Goal: Information Seeking & Learning: Learn about a topic

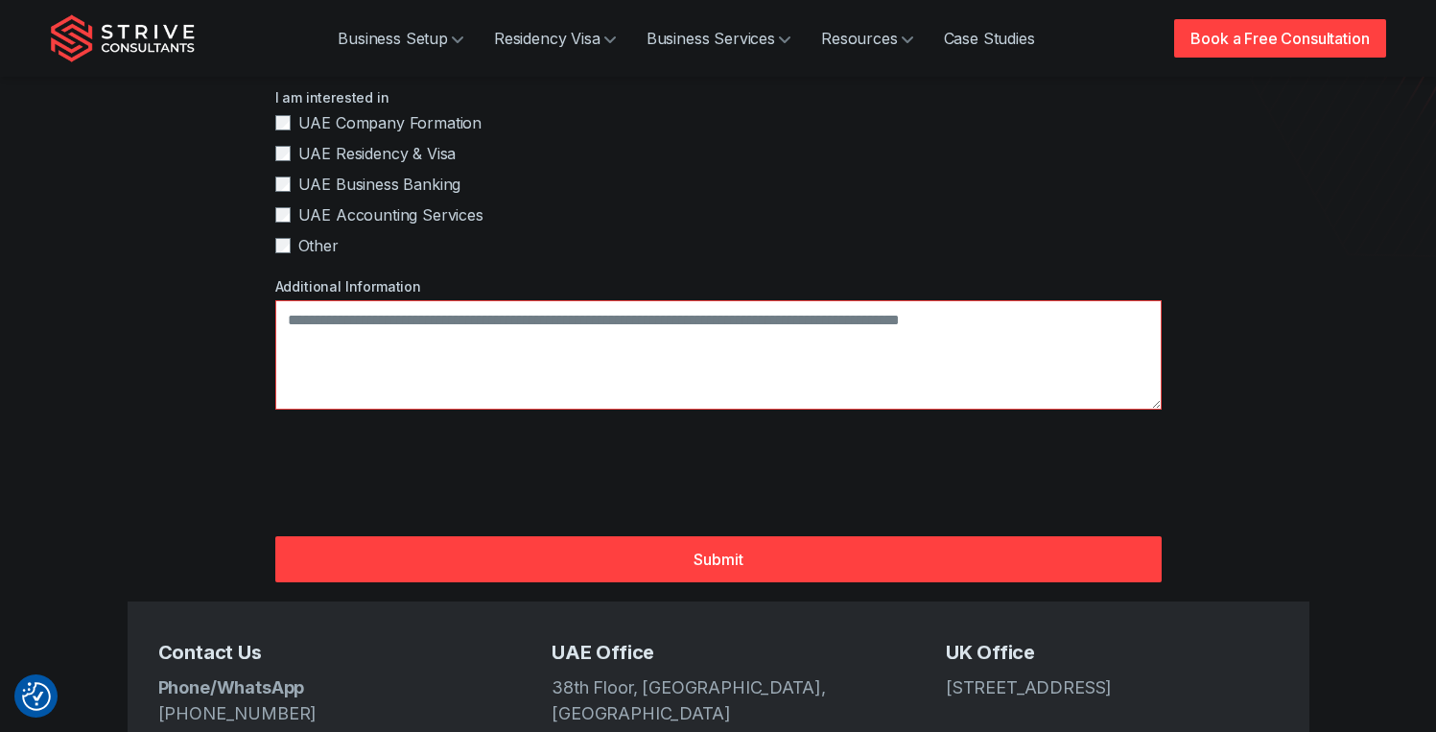
click at [69, 31] on img "Strive Consultants" at bounding box center [123, 38] width 144 height 48
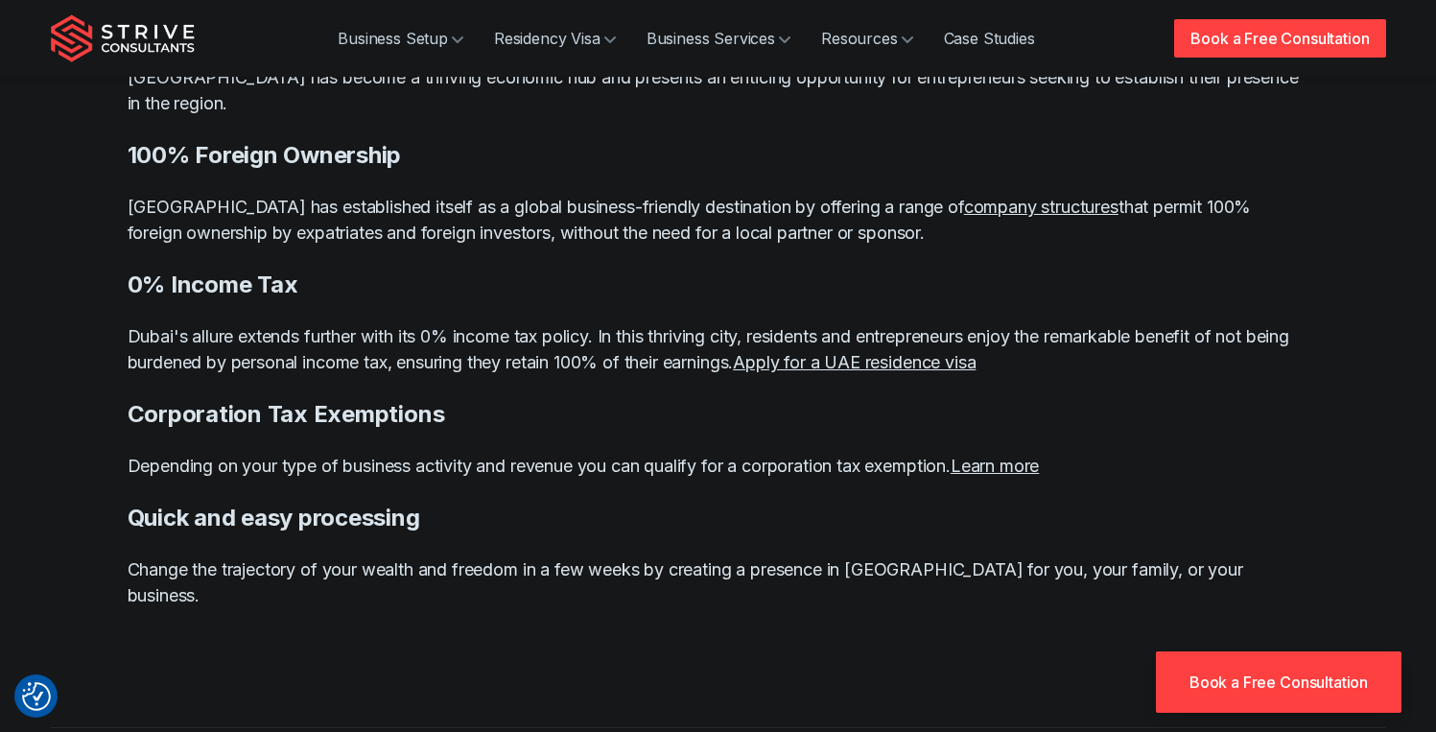
scroll to position [2114, 0]
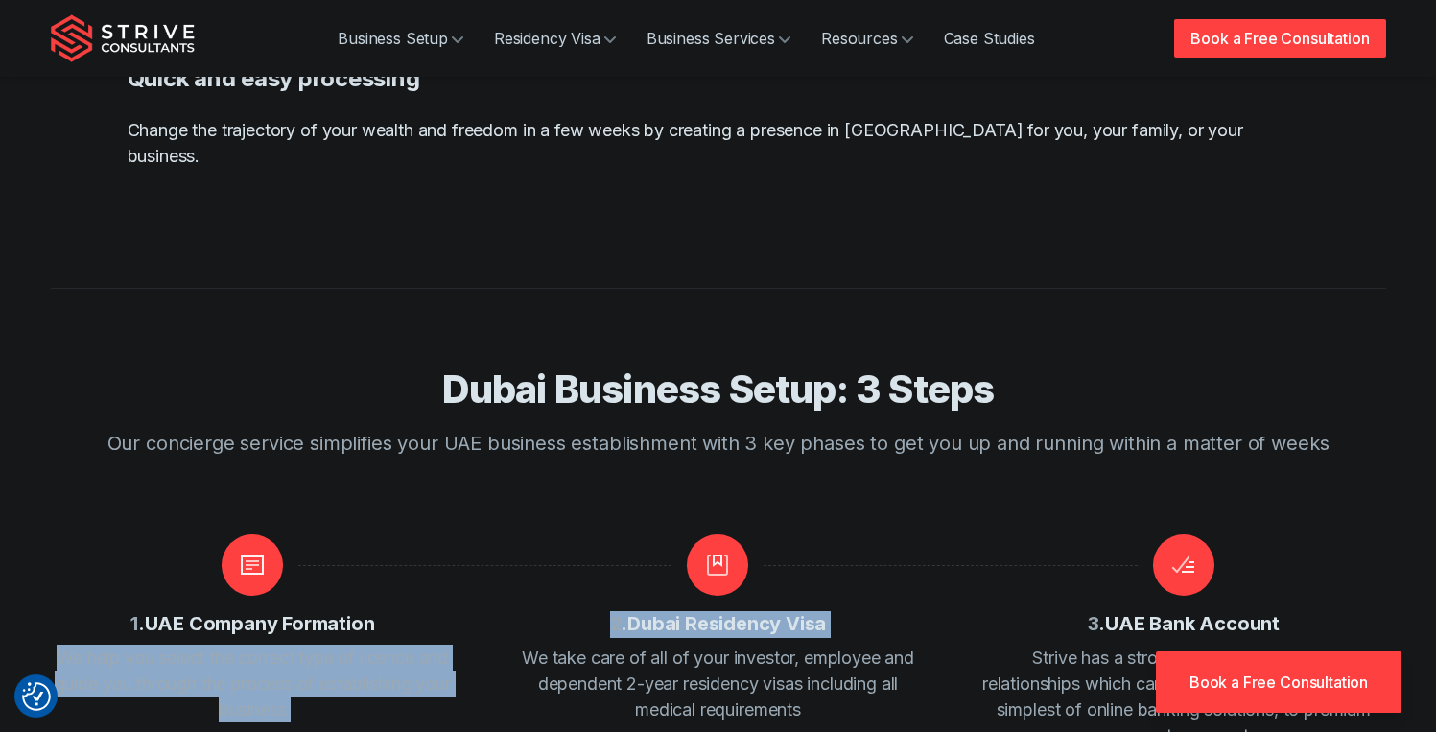
drag, startPoint x: 839, startPoint y: 550, endPoint x: 399, endPoint y: 546, distance: 440.3
click at [402, 535] on div "1 . UAE Company Formation We help you select the correct type of licence and gu…" at bounding box center [718, 641] width 1335 height 215
click at [395, 553] on div "1 . UAE Company Formation We help you select the correct type of licence and gu…" at bounding box center [253, 628] width 404 height 189
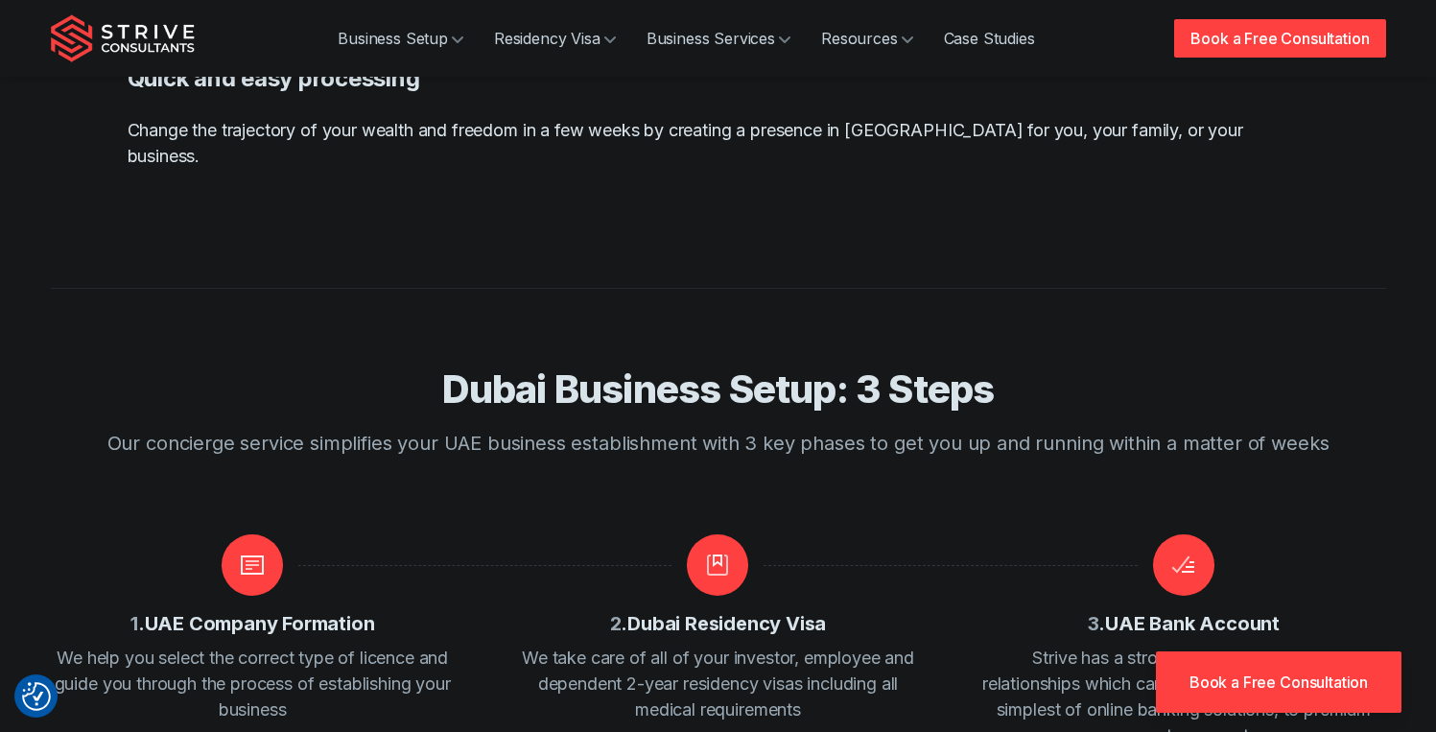
drag, startPoint x: 385, startPoint y: 551, endPoint x: 103, endPoint y: 557, distance: 282.1
click at [31, 538] on div "Dubai Business Setup: 3 Steps Our concierge service simplifies your UAE busines…" at bounding box center [718, 518] width 1381 height 461
click at [174, 559] on div "1 . UAE Company Formation We help you select the correct type of licence and gu…" at bounding box center [253, 628] width 404 height 189
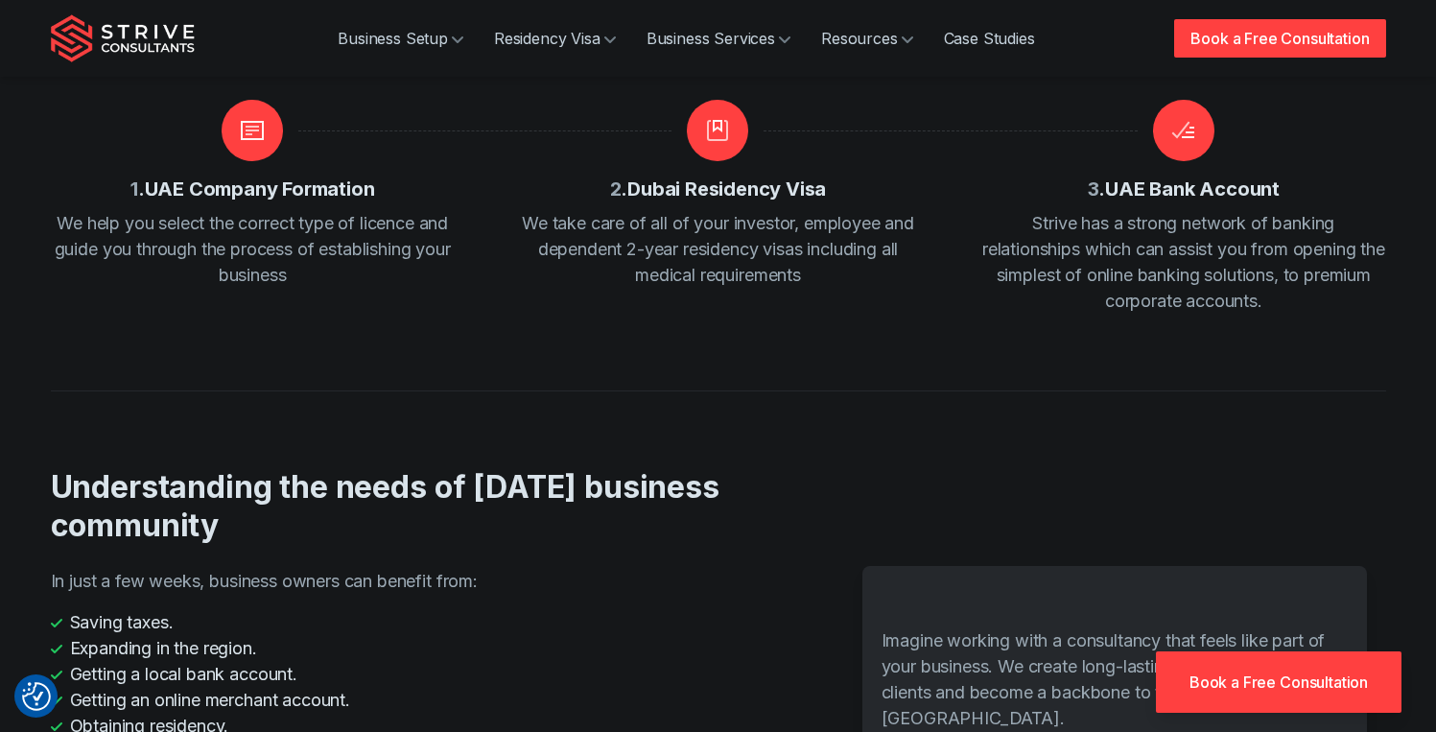
scroll to position [2918, 0]
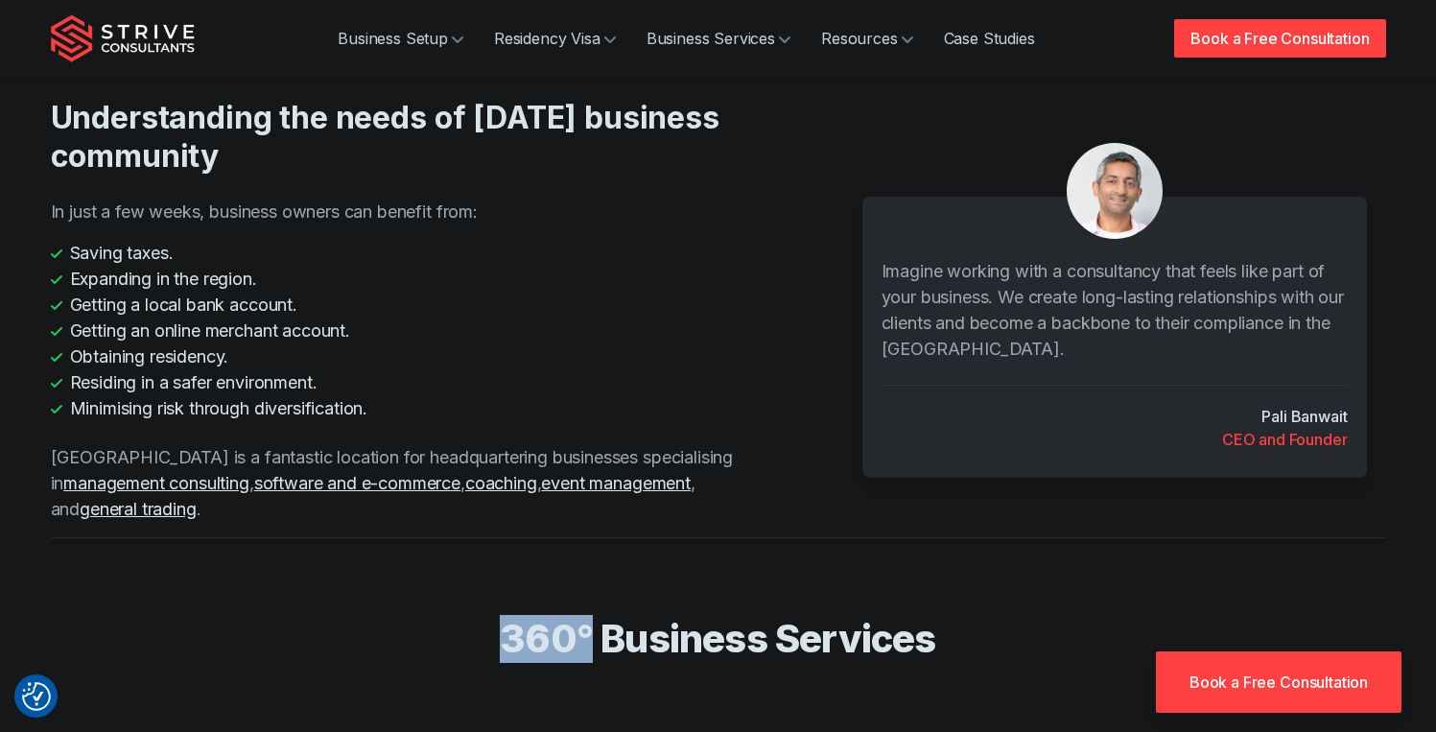
drag, startPoint x: 586, startPoint y: 556, endPoint x: 506, endPoint y: 533, distance: 83.8
click at [505, 615] on h2 "360° Business Services" at bounding box center [719, 639] width 1228 height 48
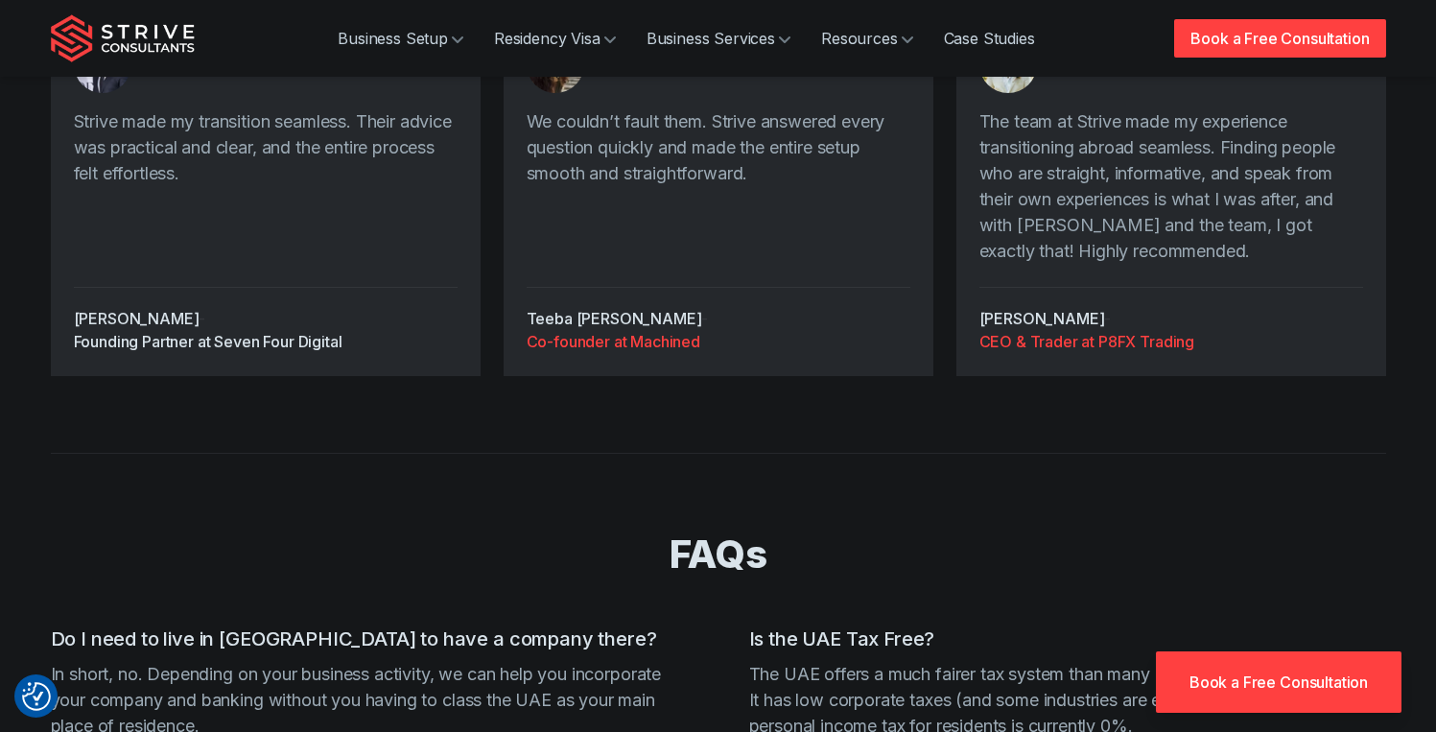
scroll to position [5231, 0]
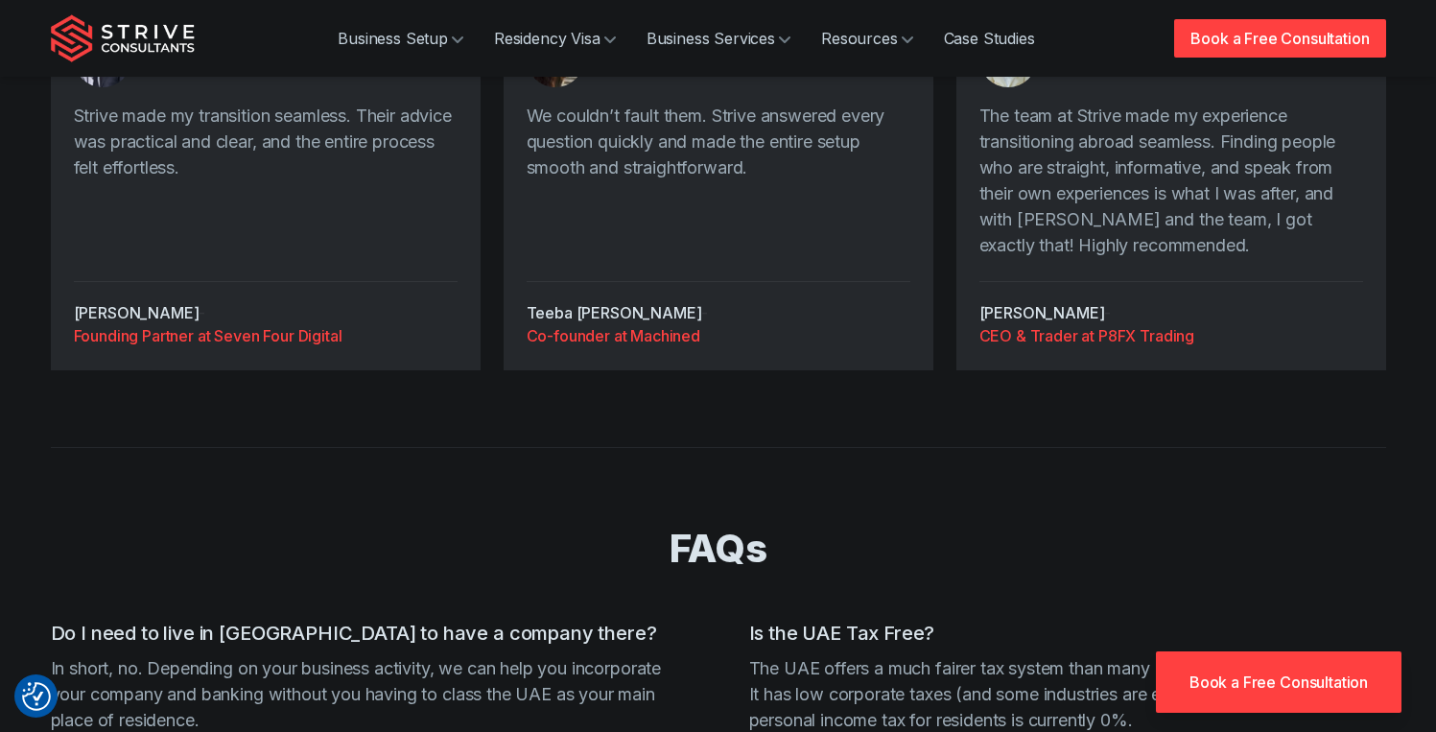
click at [1245, 103] on div at bounding box center [1171, 66] width 384 height 73
click at [1246, 103] on div at bounding box center [1171, 66] width 384 height 73
